Goal: Task Accomplishment & Management: Manage account settings

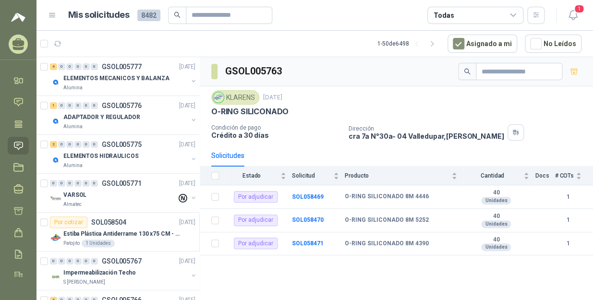
click at [57, 41] on icon "button" at bounding box center [57, 43] width 7 height 5
drag, startPoint x: 0, startPoint y: 0, endPoint x: 57, endPoint y: 41, distance: 70.3
click at [57, 41] on icon "button" at bounding box center [57, 43] width 7 height 5
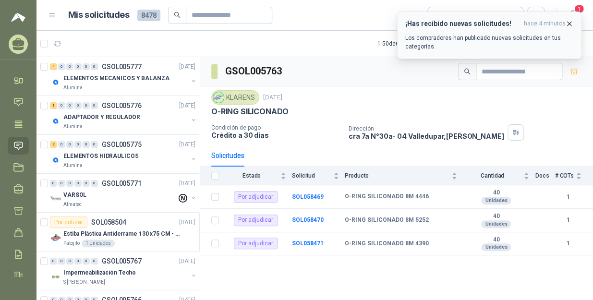
click at [570, 23] on icon "button" at bounding box center [569, 24] width 8 height 8
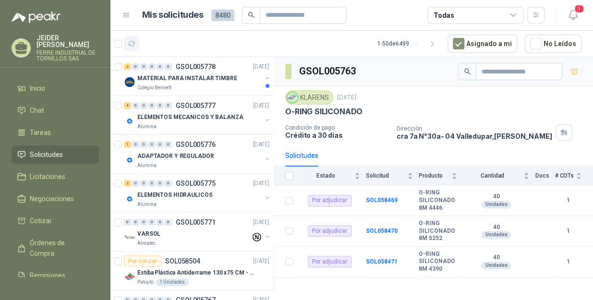
click at [133, 42] on icon "button" at bounding box center [132, 44] width 8 height 8
click at [133, 43] on icon "button" at bounding box center [132, 44] width 8 height 8
